Goal: Information Seeking & Learning: Find specific fact

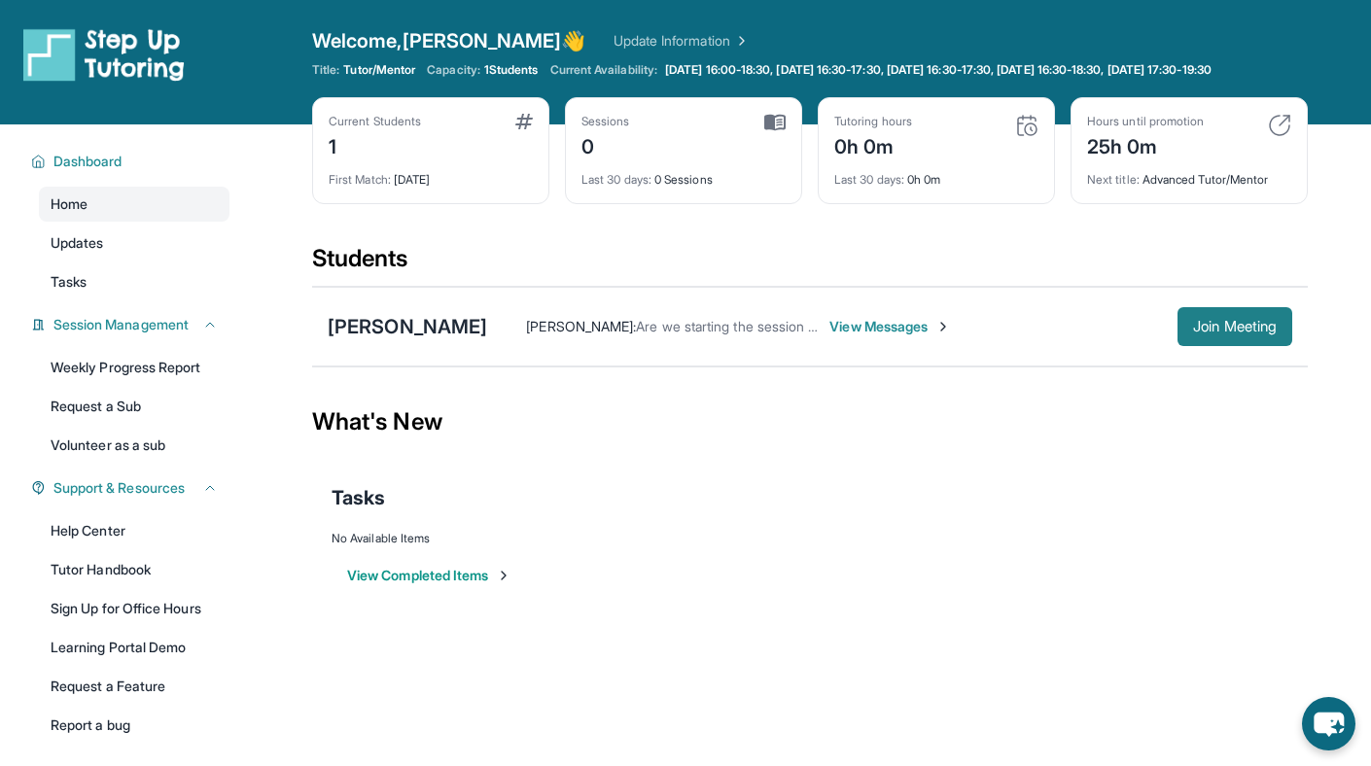
click at [1199, 333] on span "Join Meeting" at bounding box center [1235, 327] width 84 height 12
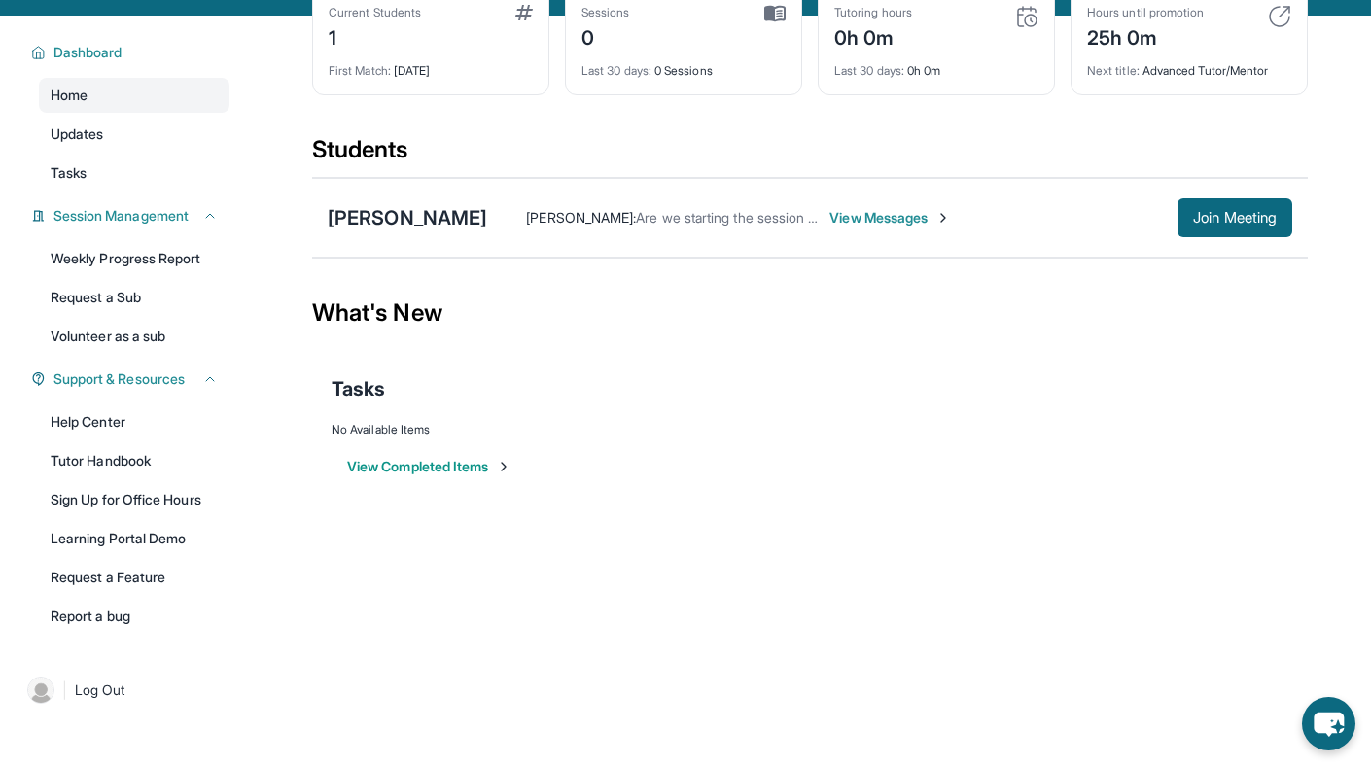
scroll to position [37, 0]
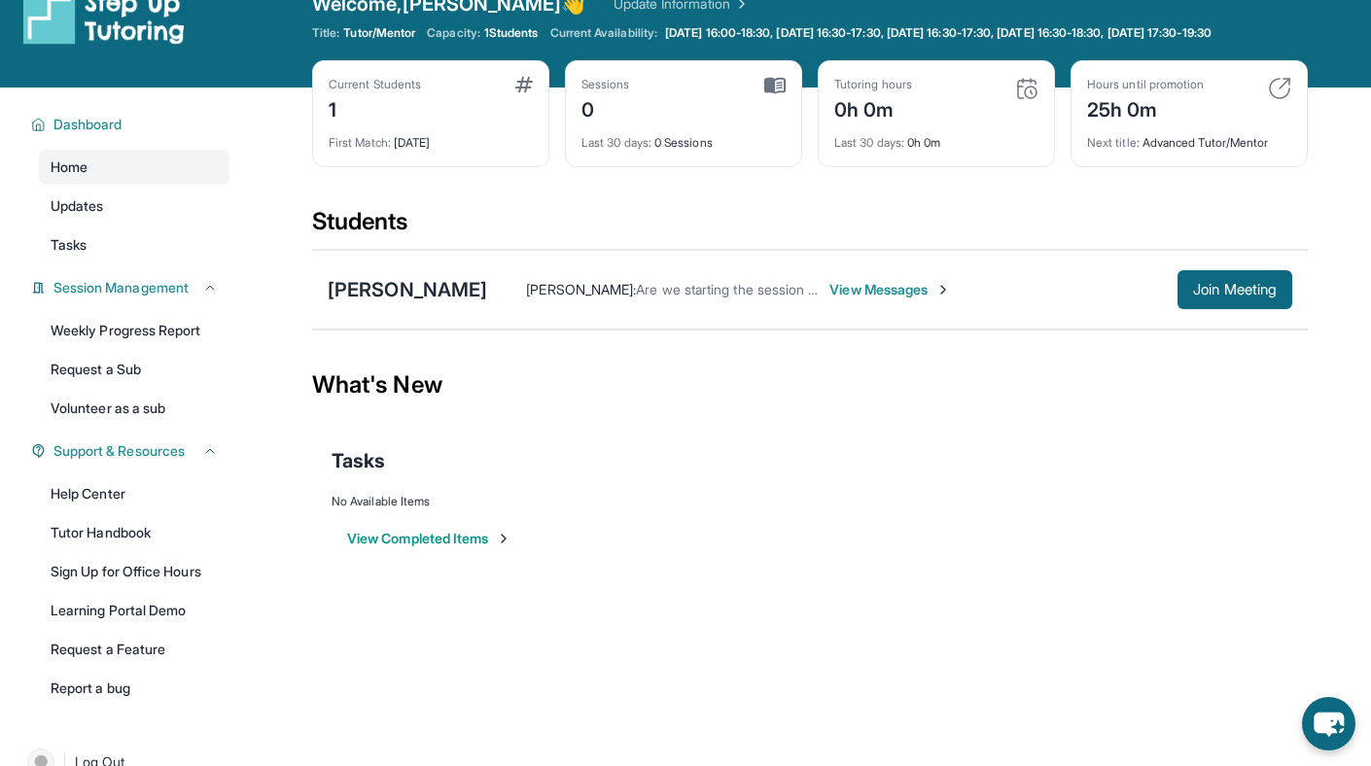
click at [466, 548] on button "View Completed Items" at bounding box center [429, 538] width 164 height 19
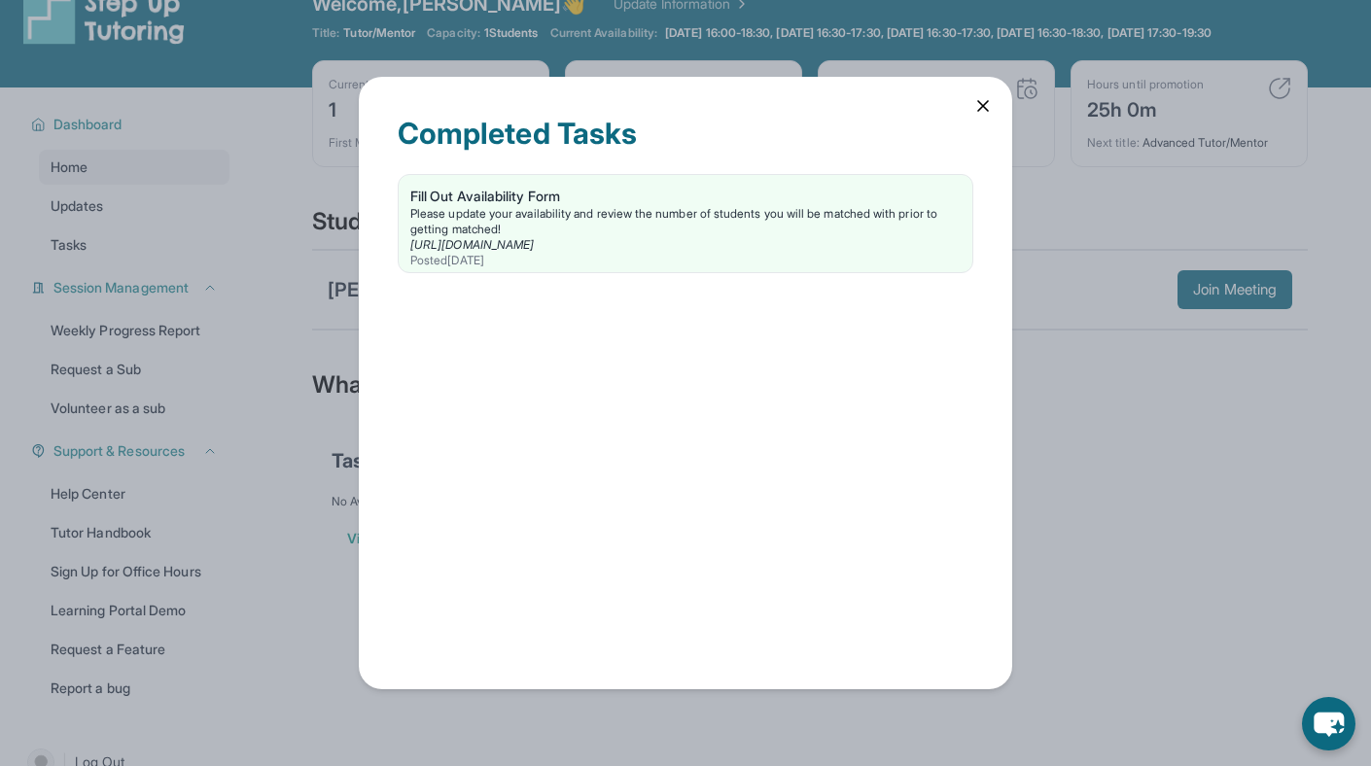
click at [162, 396] on div "Completed Tasks Fill Out Availability Form Please update your availability and …" at bounding box center [685, 383] width 1371 height 766
click at [986, 103] on icon at bounding box center [982, 105] width 19 height 19
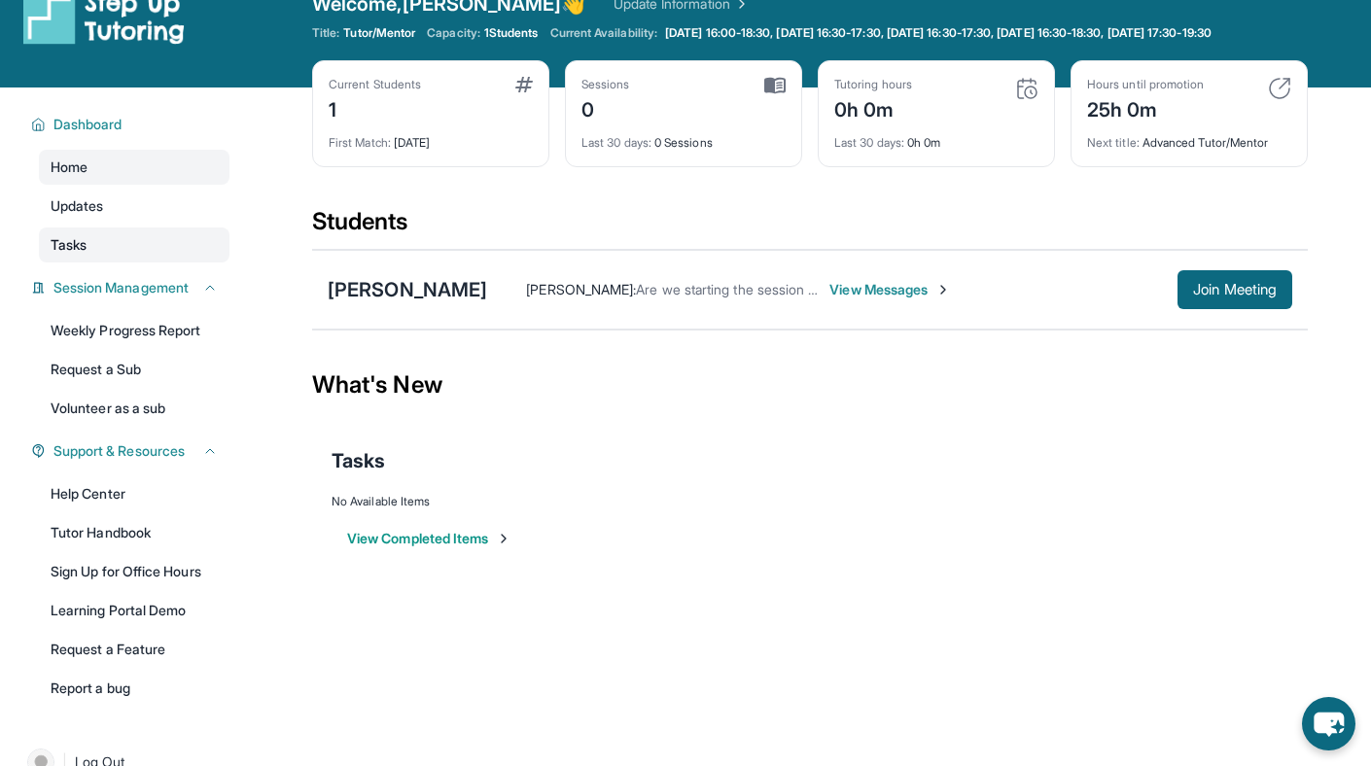
click at [44, 260] on link "Tasks" at bounding box center [134, 245] width 191 height 35
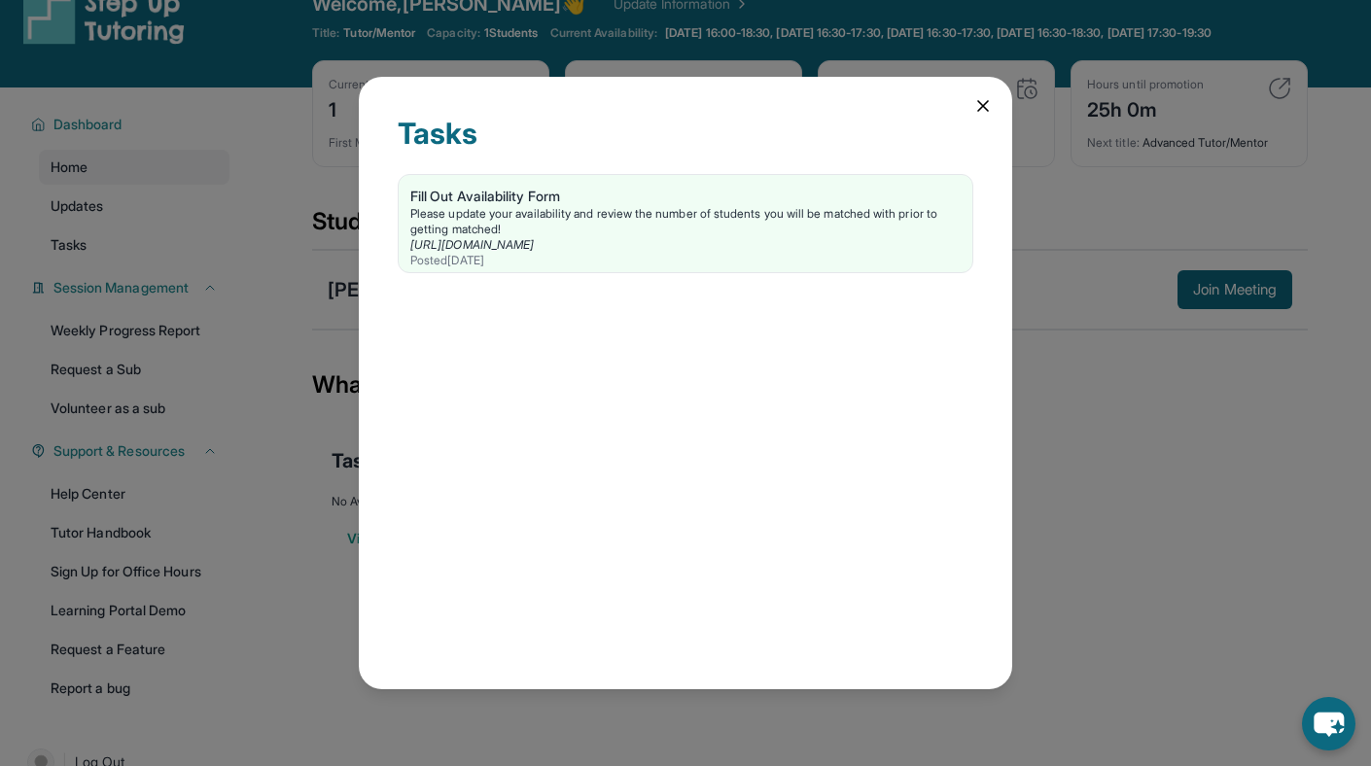
click at [174, 222] on div "Tasks Fill Out Availability Form Please update your availability and review the…" at bounding box center [685, 383] width 1371 height 766
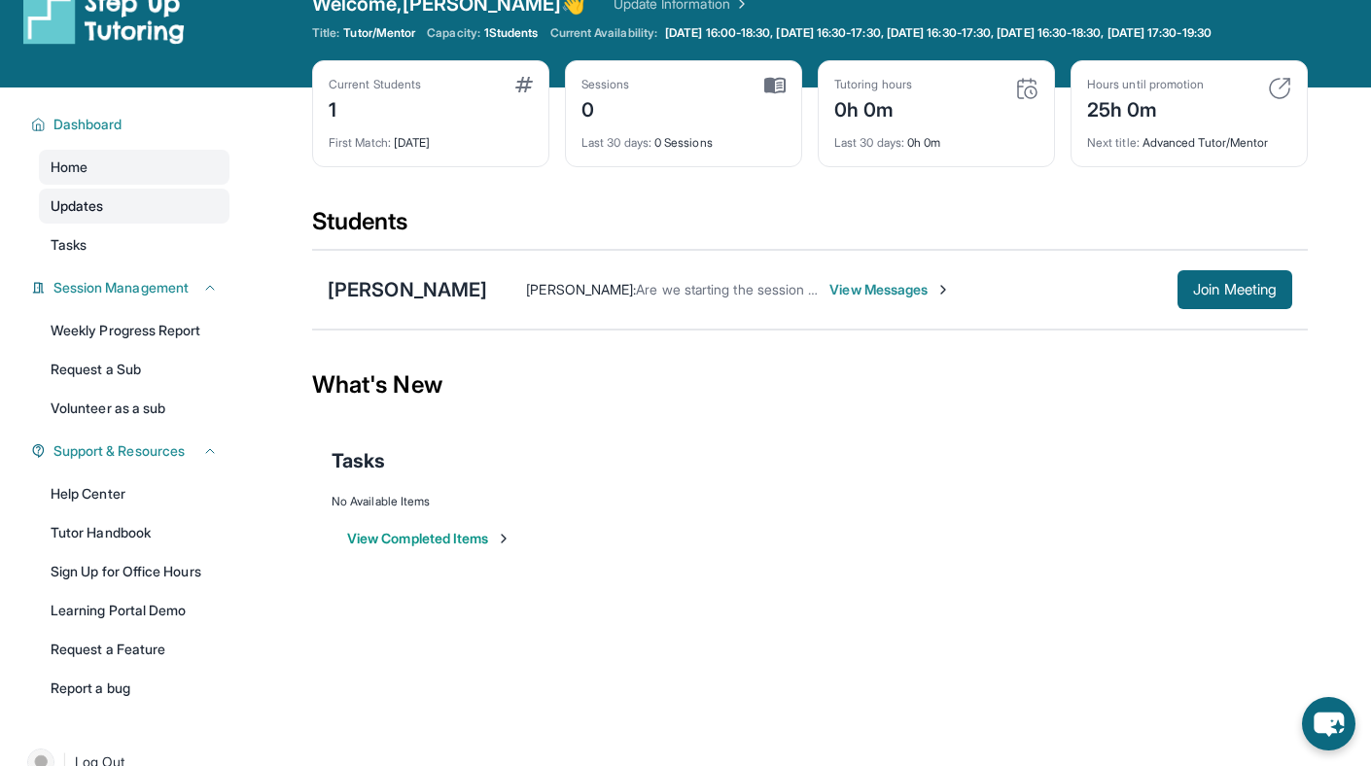
click at [140, 219] on link "Updates" at bounding box center [134, 206] width 191 height 35
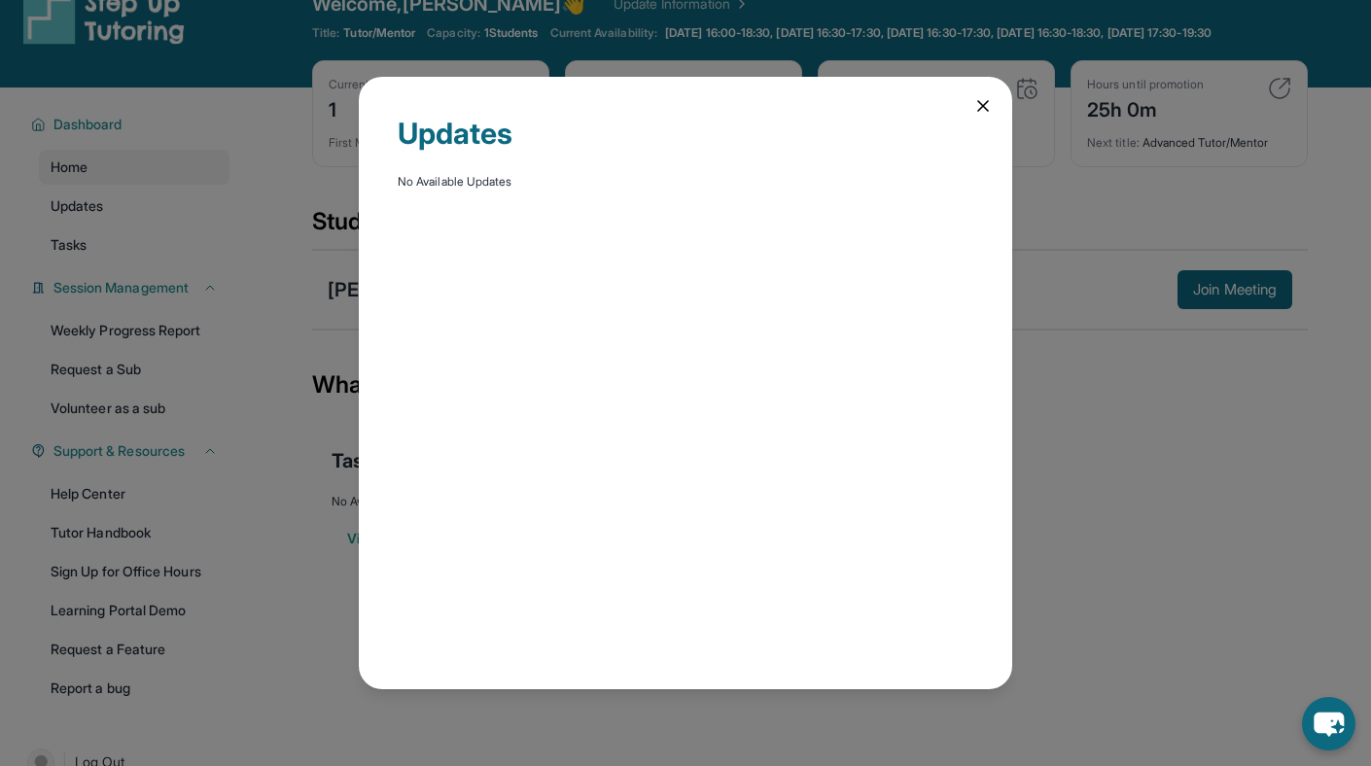
click at [989, 110] on icon at bounding box center [982, 105] width 19 height 19
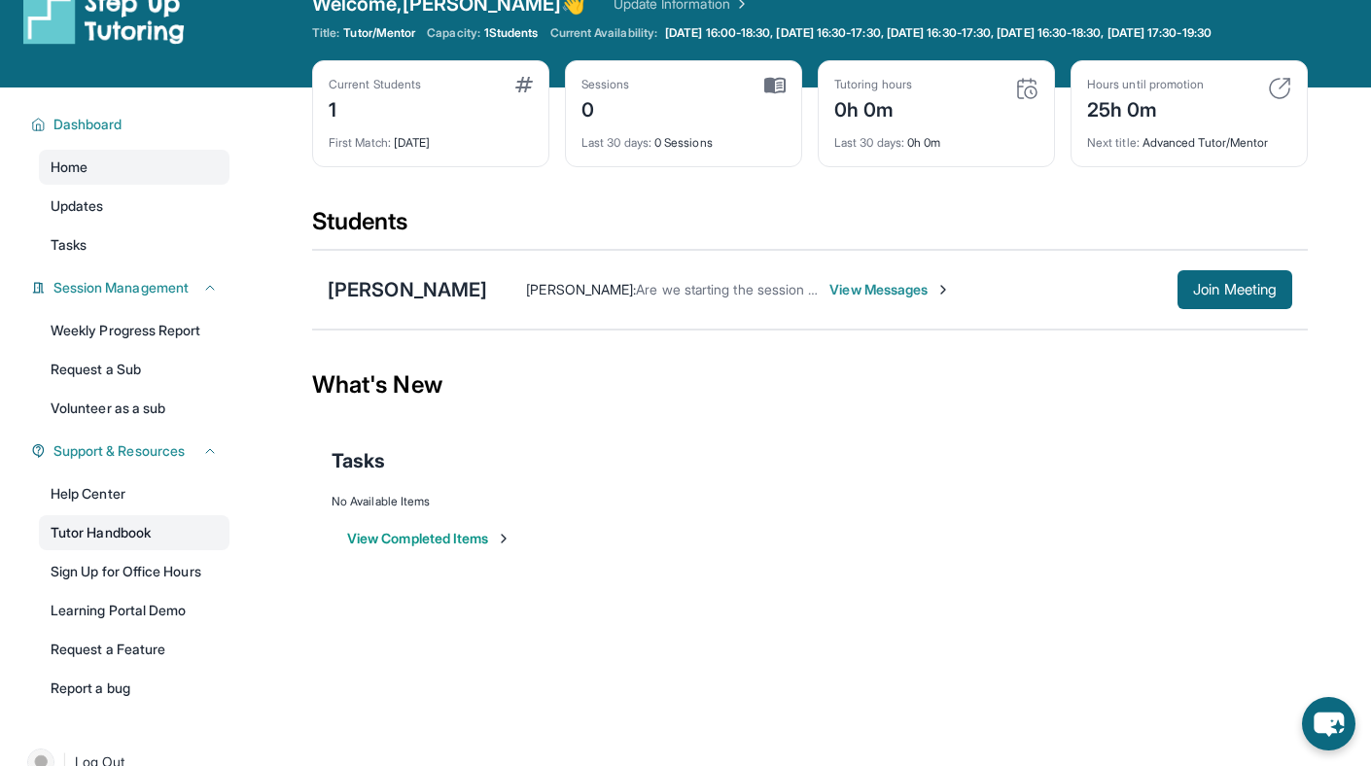
click at [170, 548] on link "Tutor Handbook" at bounding box center [134, 532] width 191 height 35
click at [163, 512] on link "Help Center" at bounding box center [134, 494] width 191 height 35
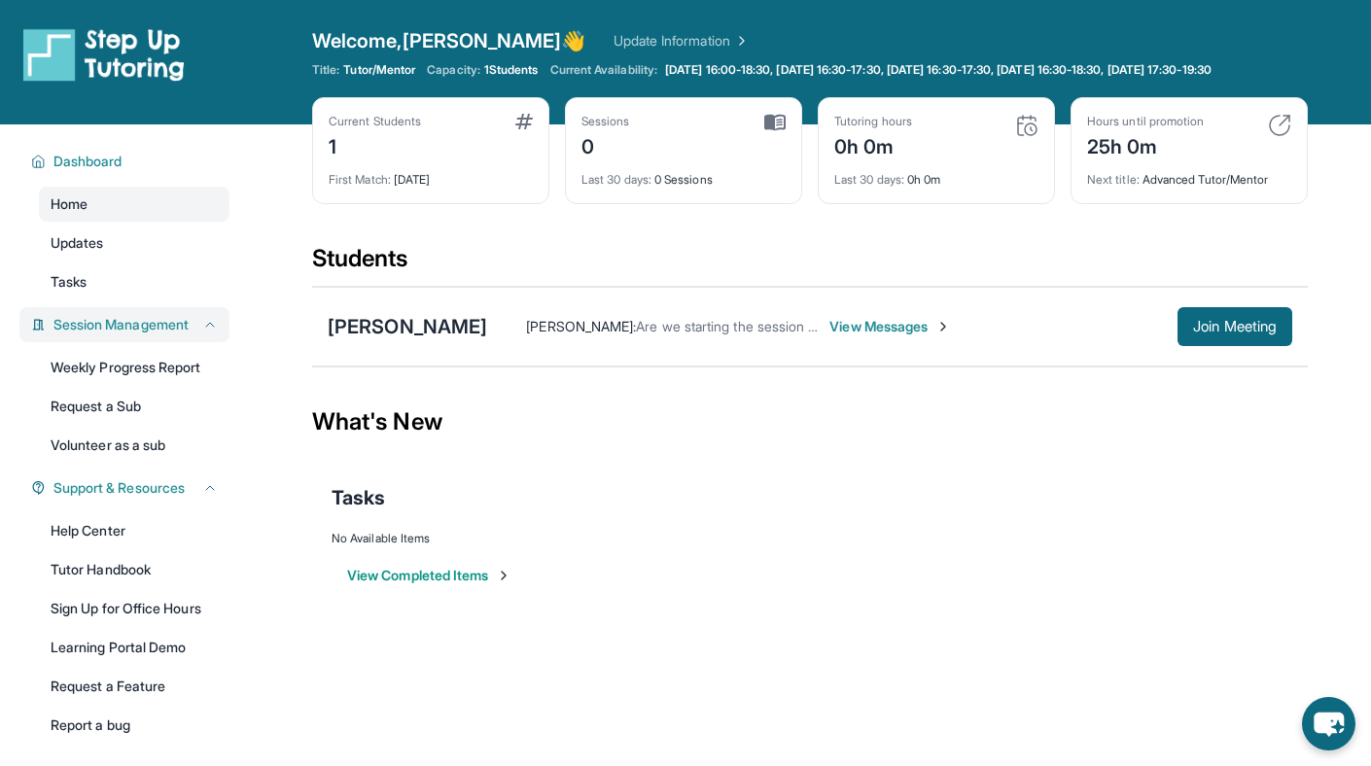
click at [159, 335] on span "Session Management" at bounding box center [120, 324] width 135 height 19
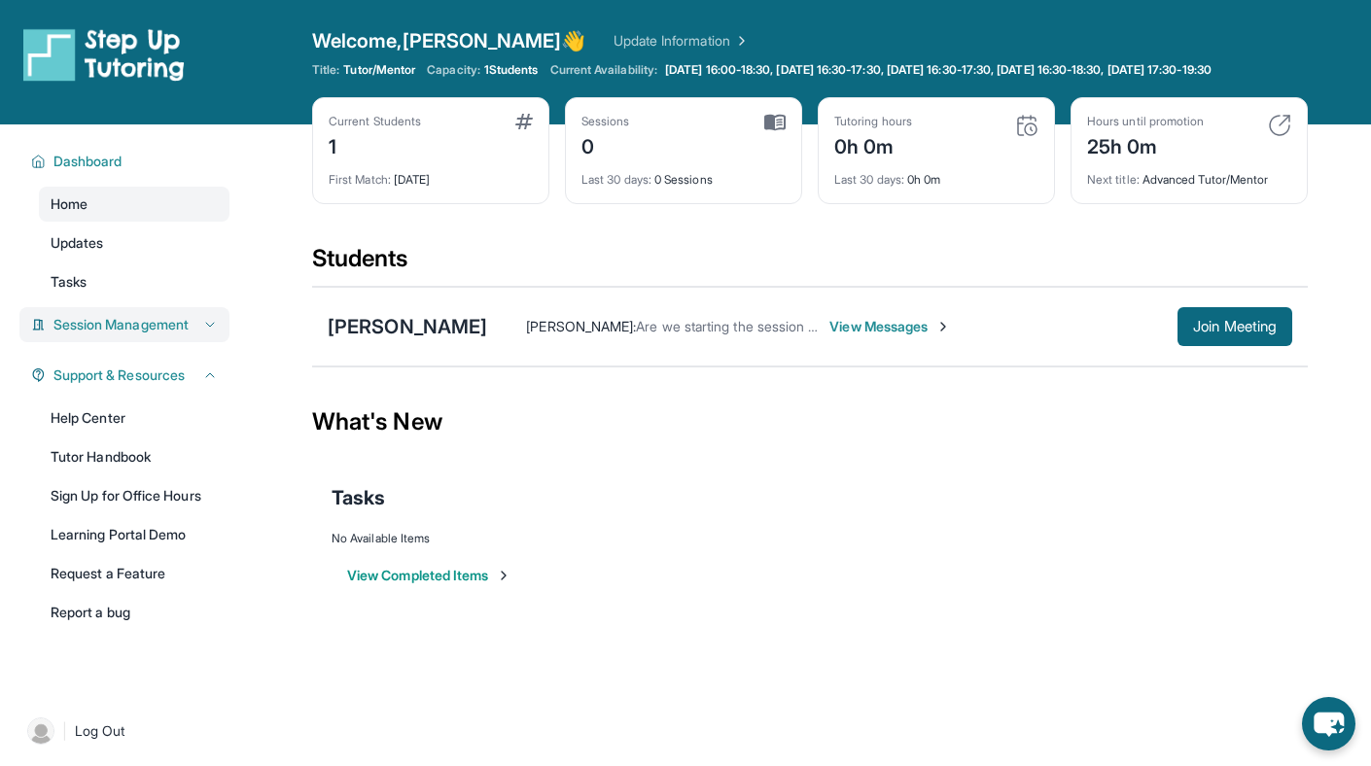
click at [152, 335] on span "Session Management" at bounding box center [120, 324] width 135 height 19
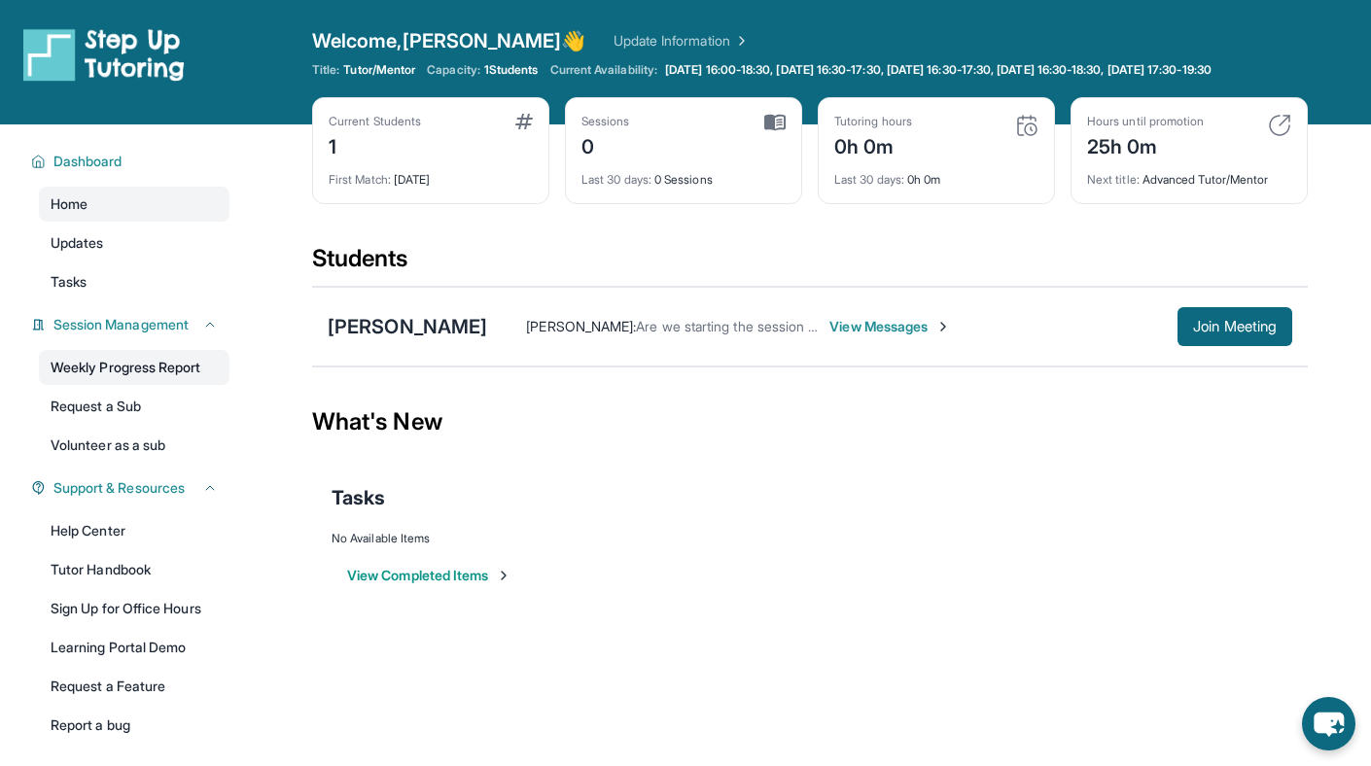
click at [150, 371] on link "Weekly Progress Report" at bounding box center [134, 367] width 191 height 35
click at [99, 253] on span "Updates" at bounding box center [77, 242] width 53 height 19
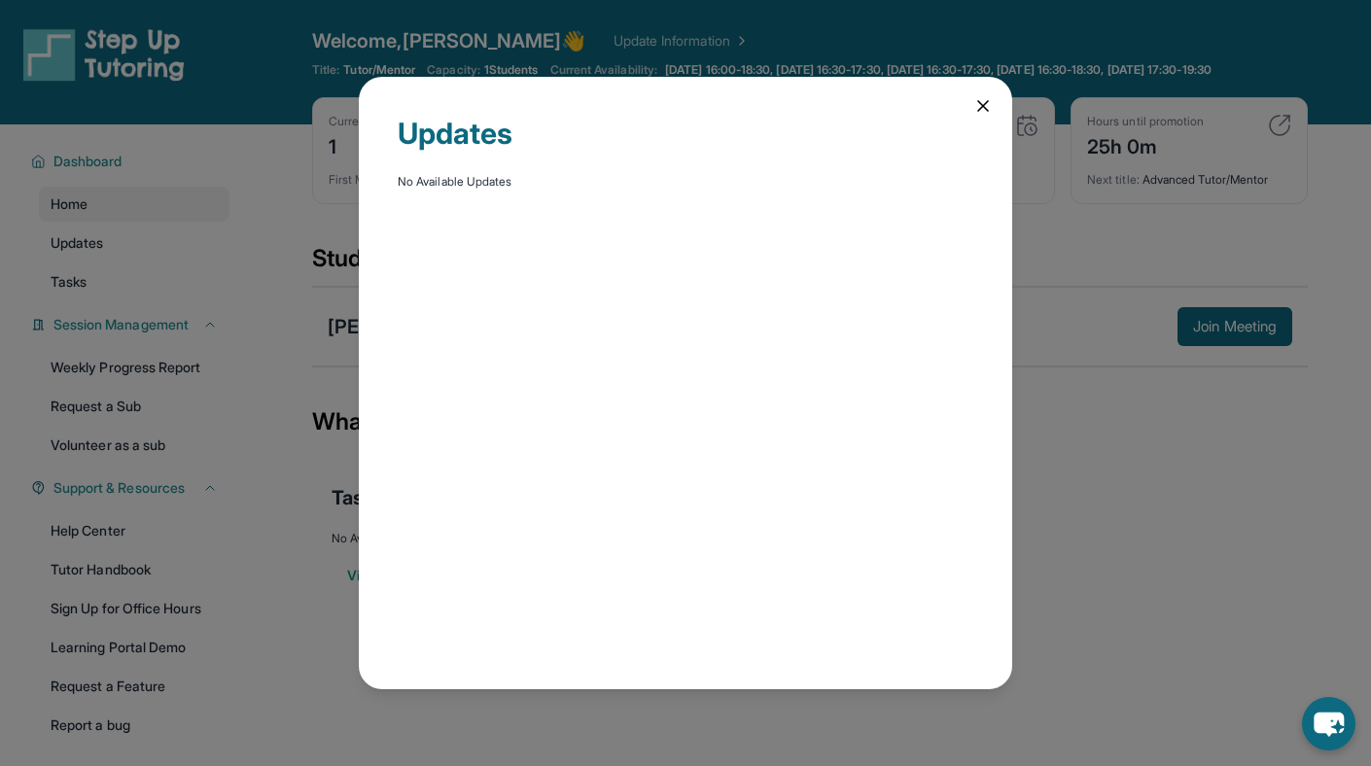
click at [269, 241] on div "Updates No Available Updates" at bounding box center [685, 383] width 1371 height 766
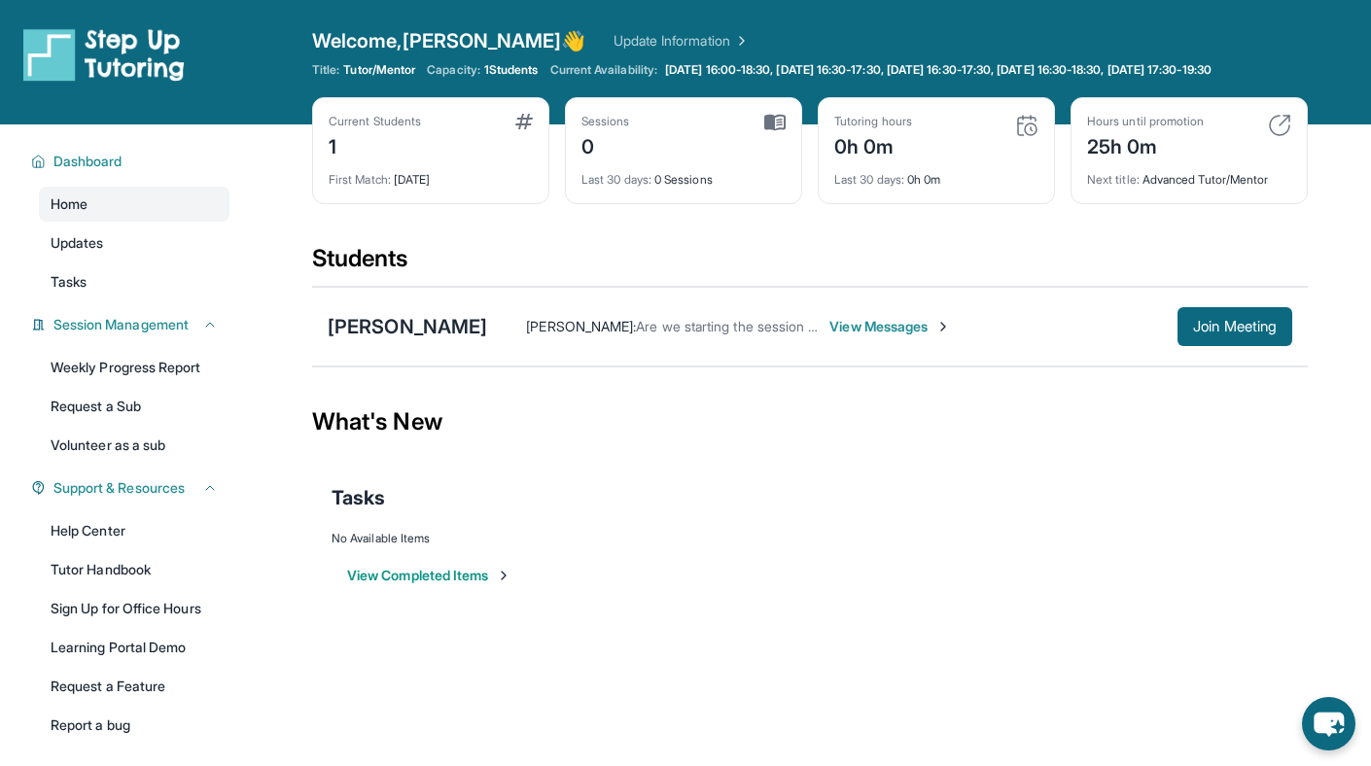
click at [723, 146] on div "Sessions 0" at bounding box center [684, 137] width 204 height 47
click at [132, 300] on link "Tasks" at bounding box center [134, 282] width 191 height 35
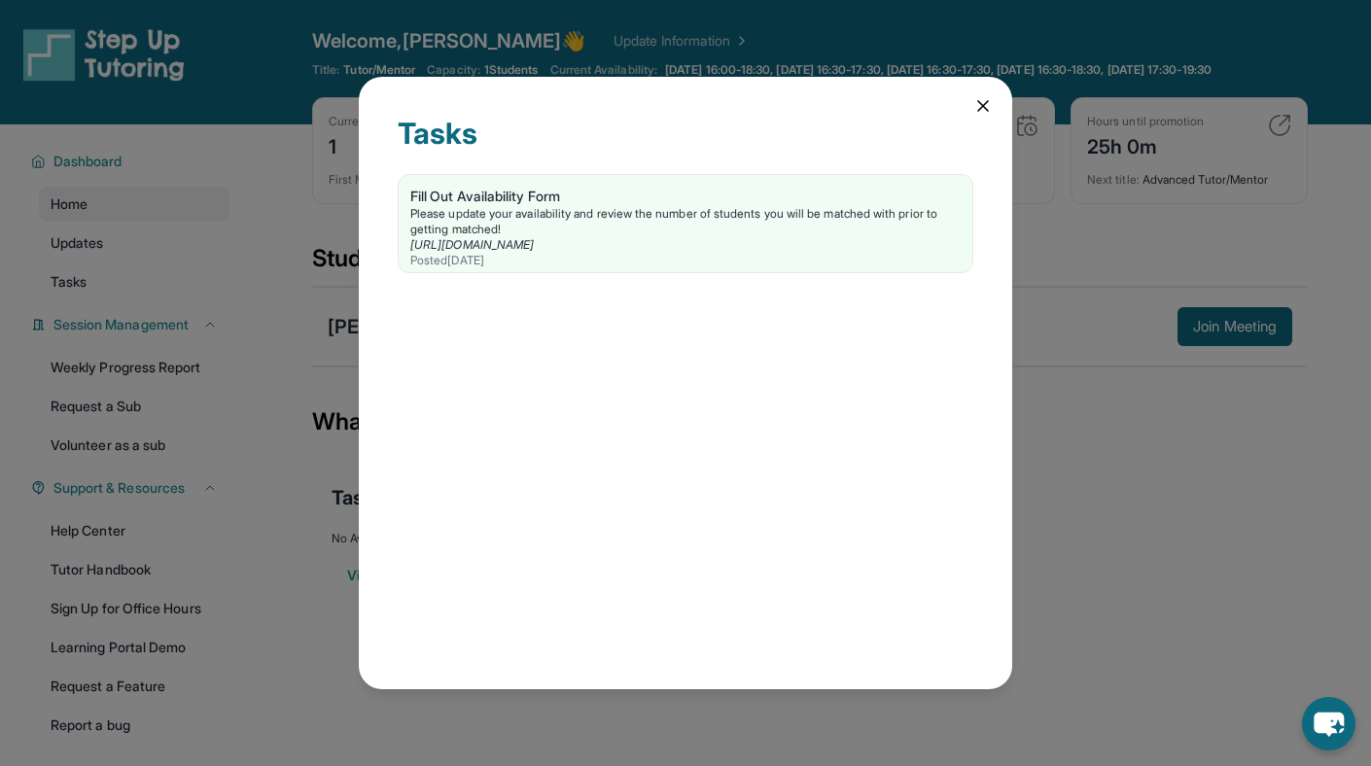
click at [296, 492] on div "Tasks Fill Out Availability Form Please update your availability and review the…" at bounding box center [685, 383] width 1371 height 766
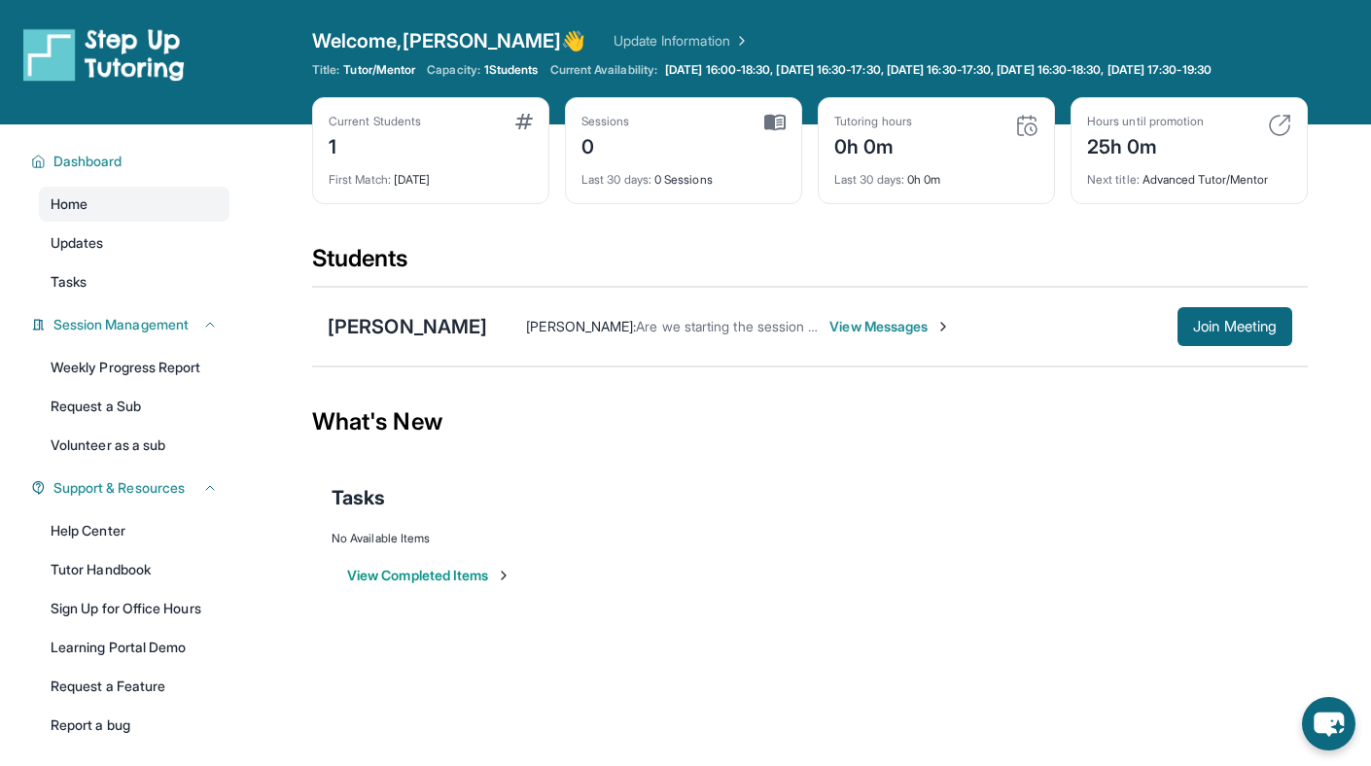
click at [867, 336] on span "View Messages" at bounding box center [891, 326] width 122 height 19
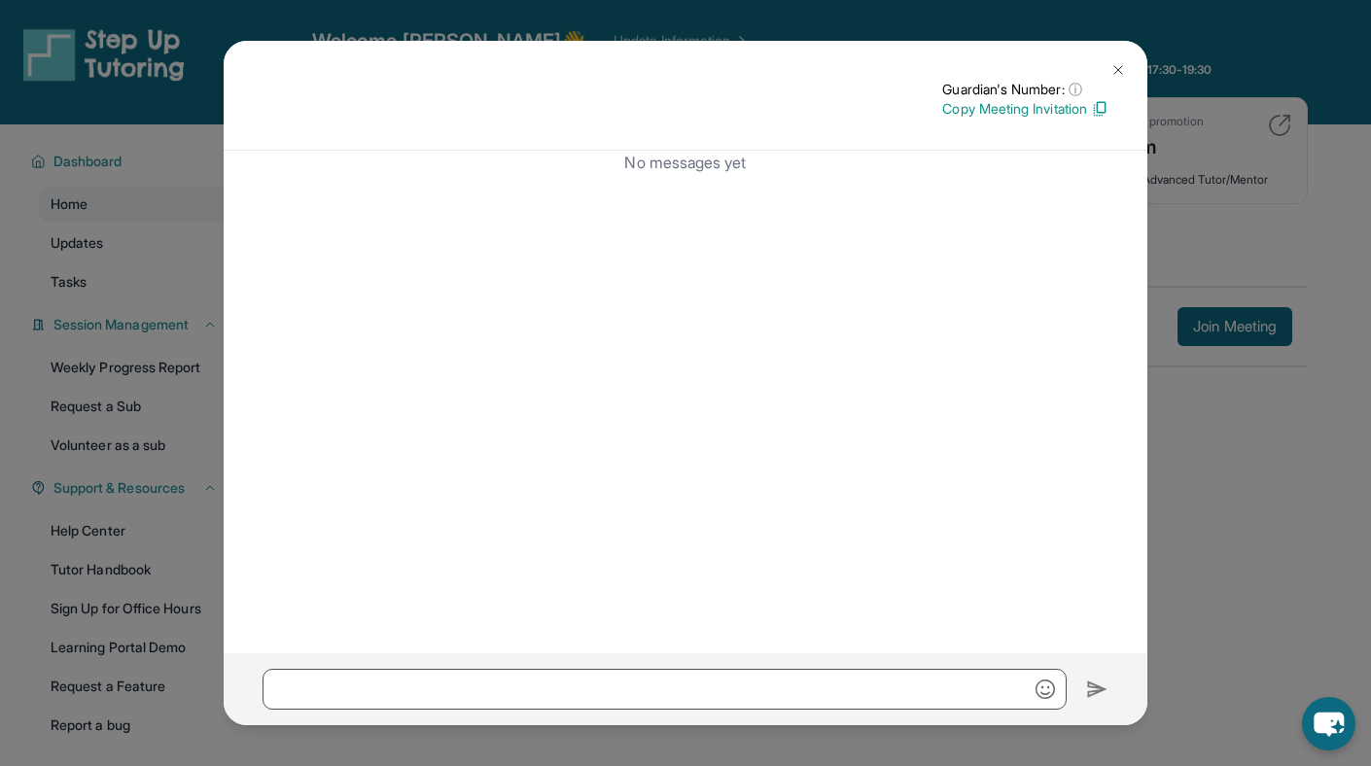
click at [1325, 92] on div "Guardian's Number: ⓘ This isn't the guardian's real number — it's a private for…" at bounding box center [685, 383] width 1371 height 766
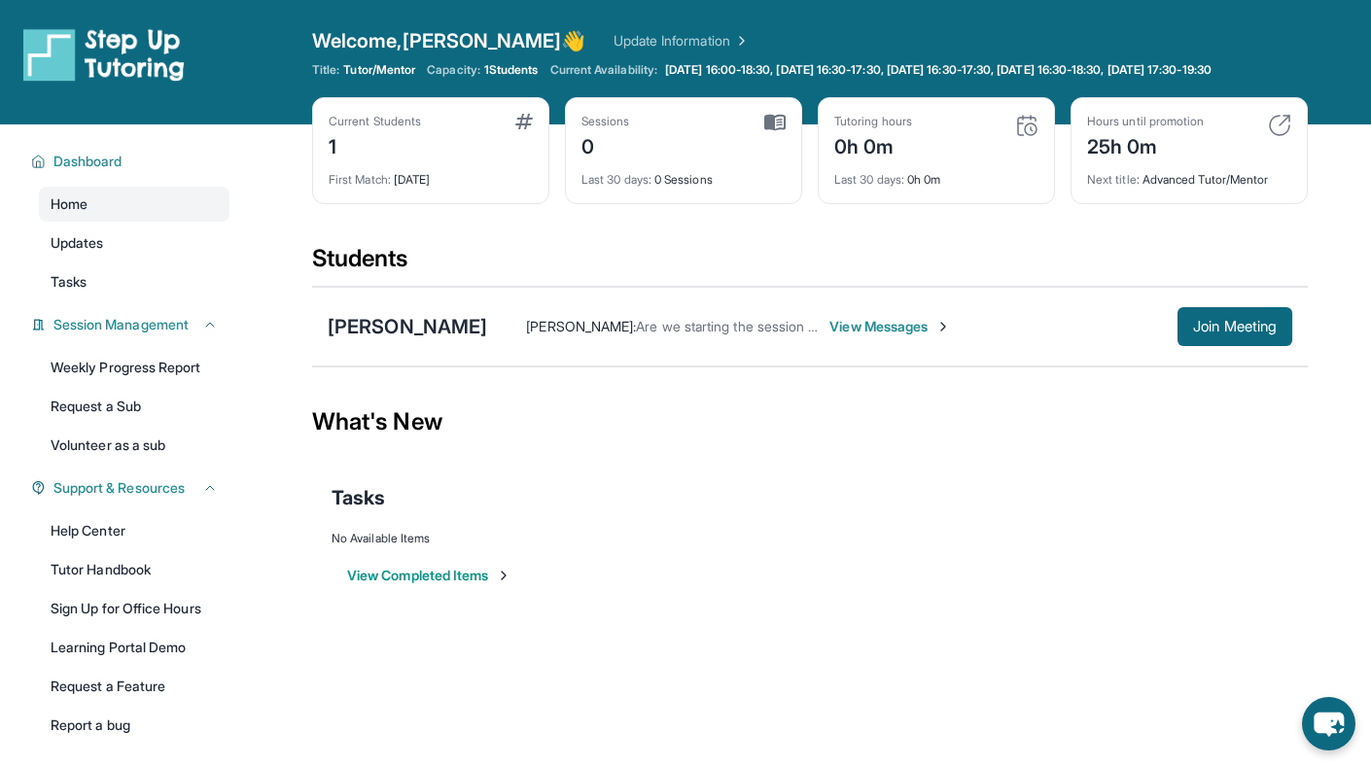
click at [445, 159] on div "Current Students 1" at bounding box center [431, 137] width 204 height 47
click at [830, 336] on span "View Messages" at bounding box center [891, 326] width 122 height 19
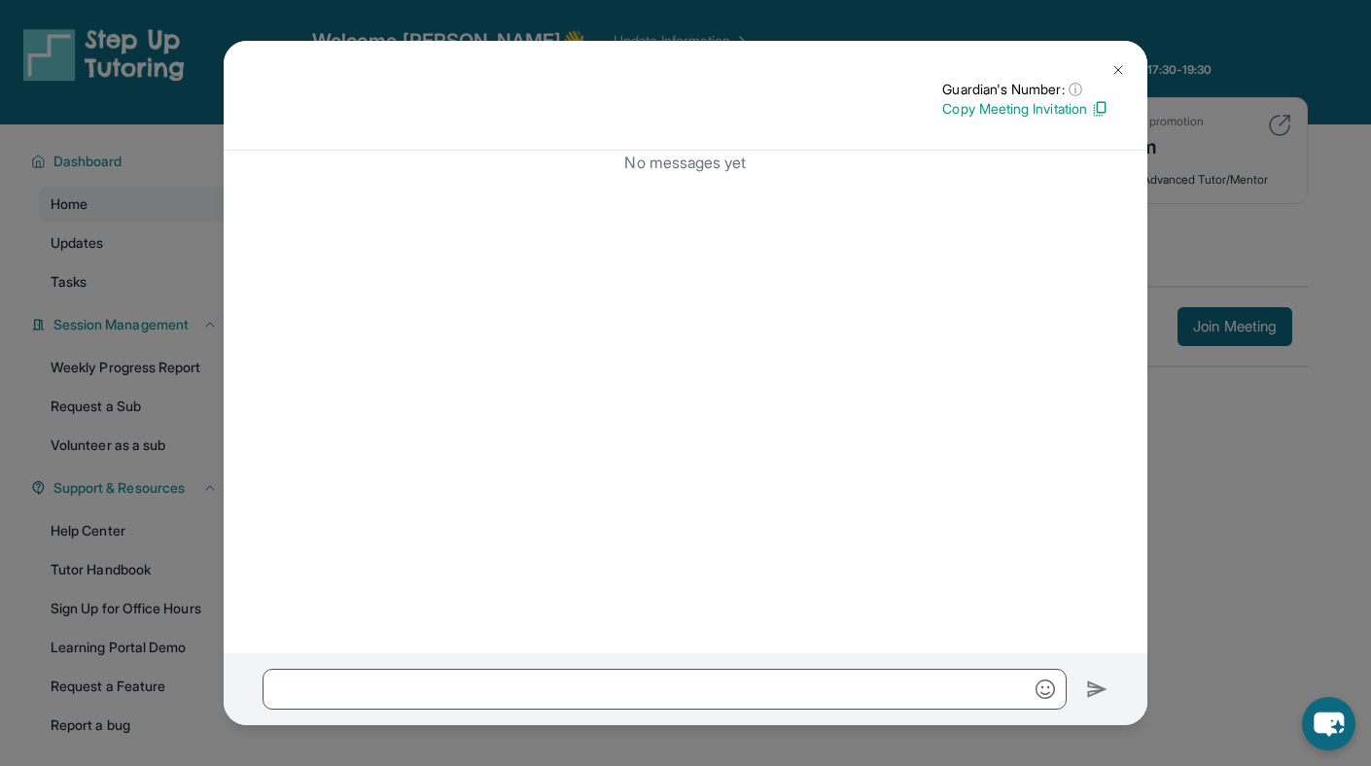
click at [1235, 190] on div "Guardian's Number: ⓘ This isn't the guardian's real number — it's a private for…" at bounding box center [685, 383] width 1371 height 766
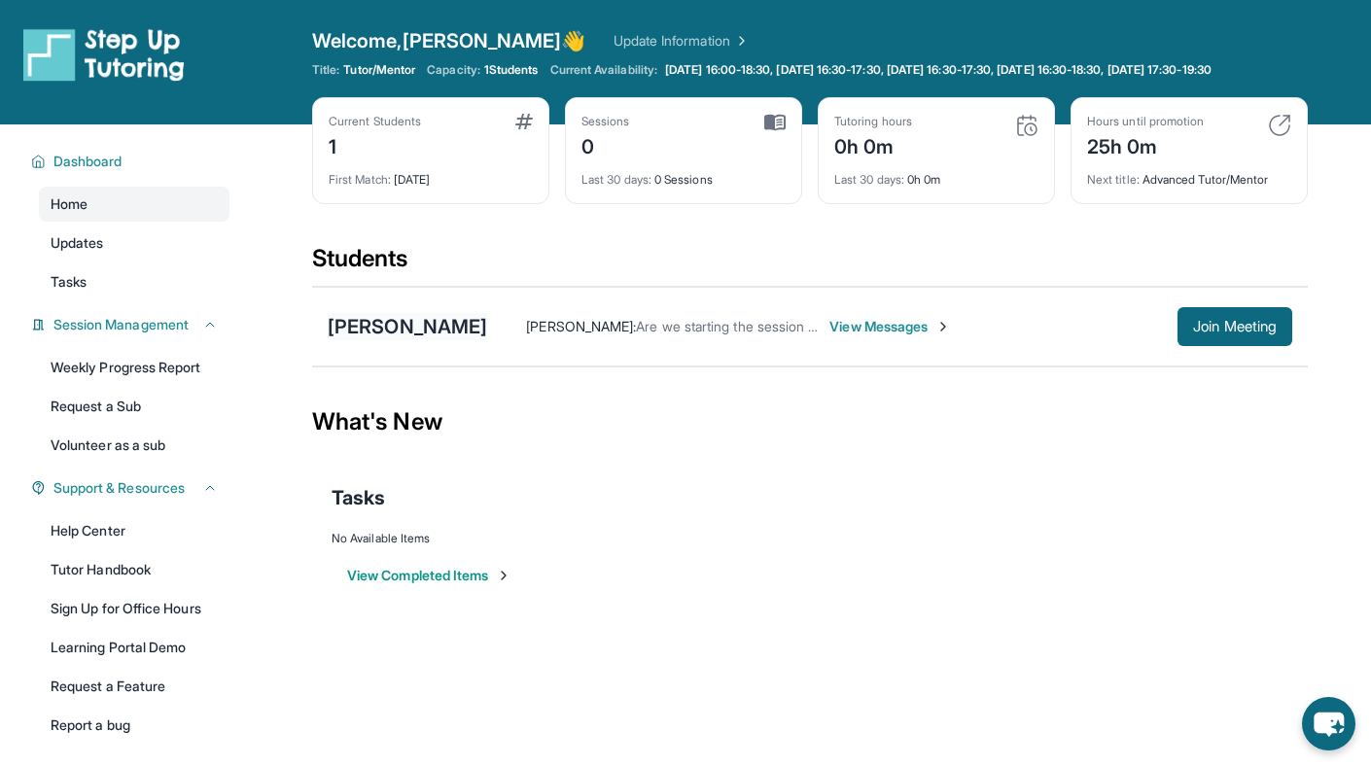
click at [402, 335] on div "[PERSON_NAME]" at bounding box center [407, 326] width 159 height 27
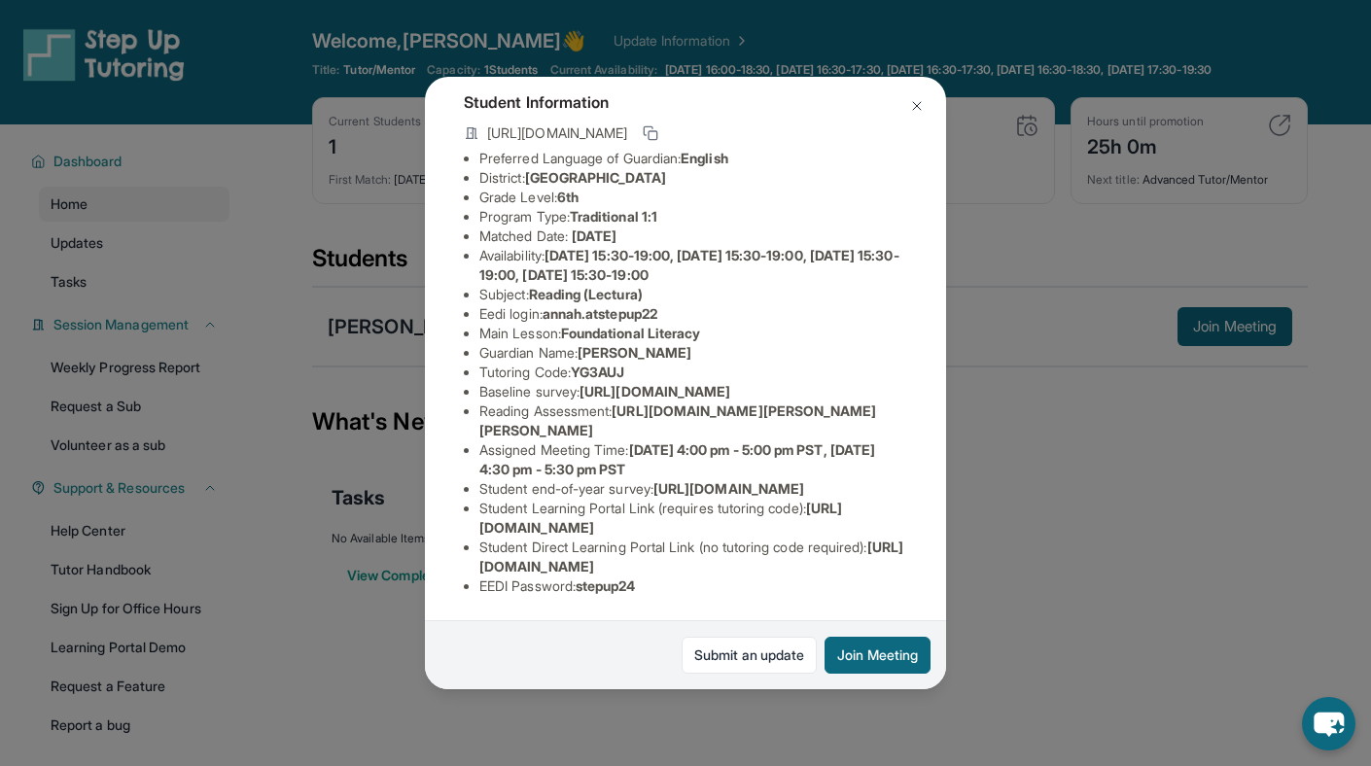
scroll to position [132, 676]
drag, startPoint x: 458, startPoint y: 388, endPoint x: 937, endPoint y: 425, distance: 480.8
click at [937, 425] on div "Anna Huang Guardian: Zhixiong Huang Student Information https://student-portal.…" at bounding box center [685, 383] width 521 height 613
copy span "https://airtable.com/apprlfn8WjpjBUn2G/shrK0QR6AaNyG5psY?prefill_Type%20of%20Fo…"
